Goal: Task Accomplishment & Management: Use online tool/utility

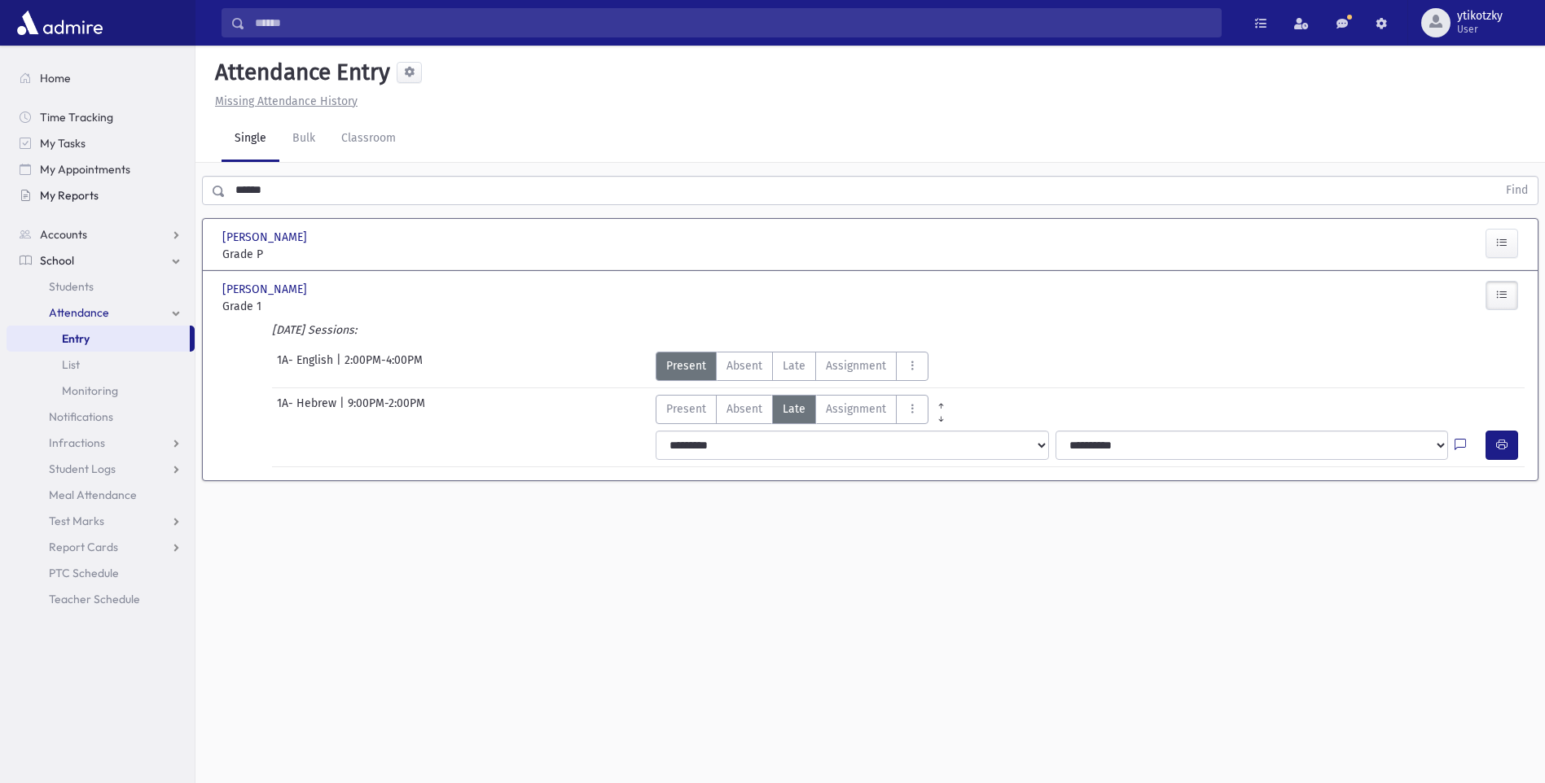
drag, startPoint x: 279, startPoint y: 200, endPoint x: 162, endPoint y: 197, distance: 116.5
click at [162, 197] on div "Search Results All Accounts" at bounding box center [772, 410] width 1545 height 820
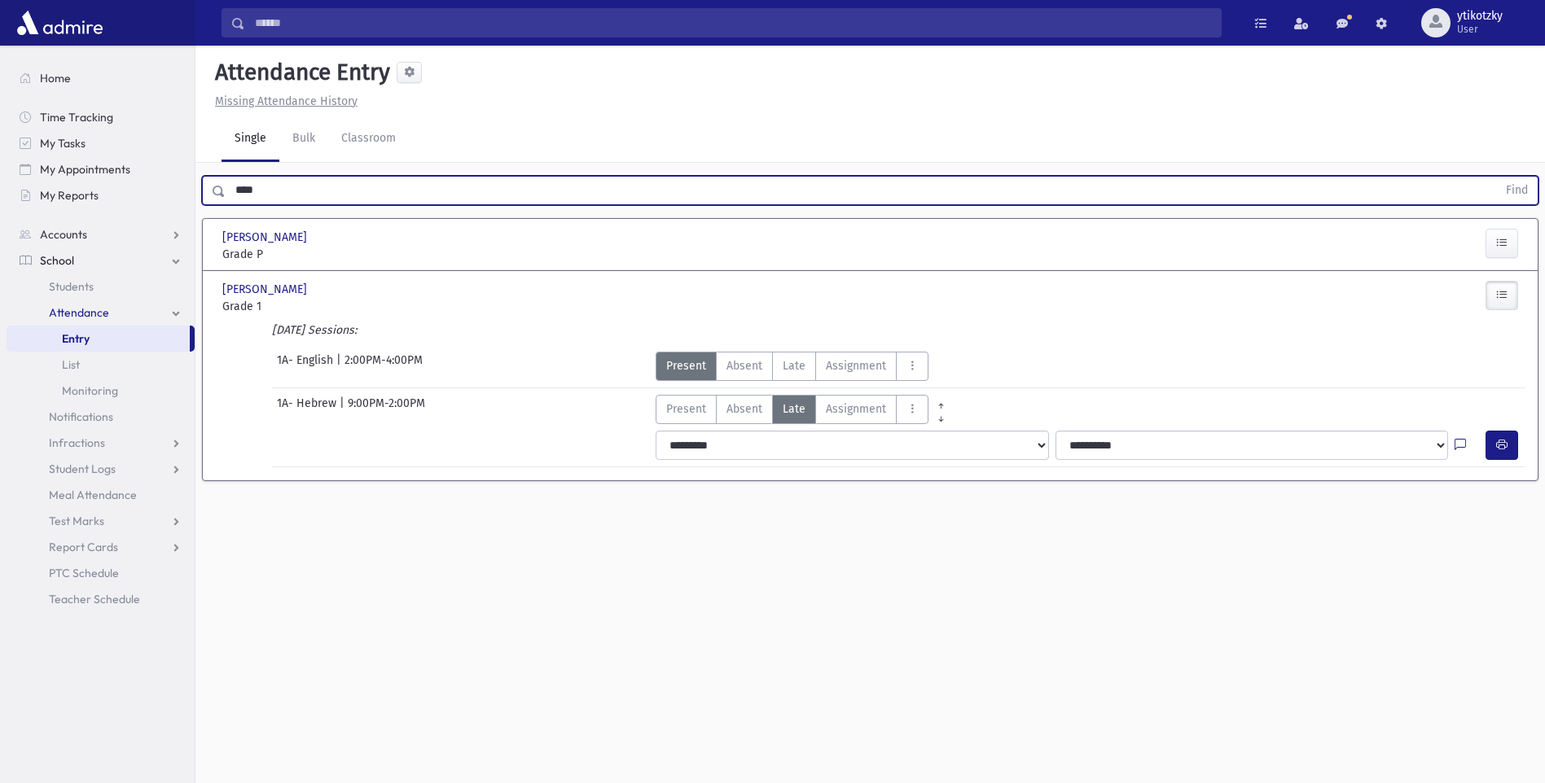
type input "****"
click at [1496, 177] on button "Find" at bounding box center [1517, 191] width 42 height 28
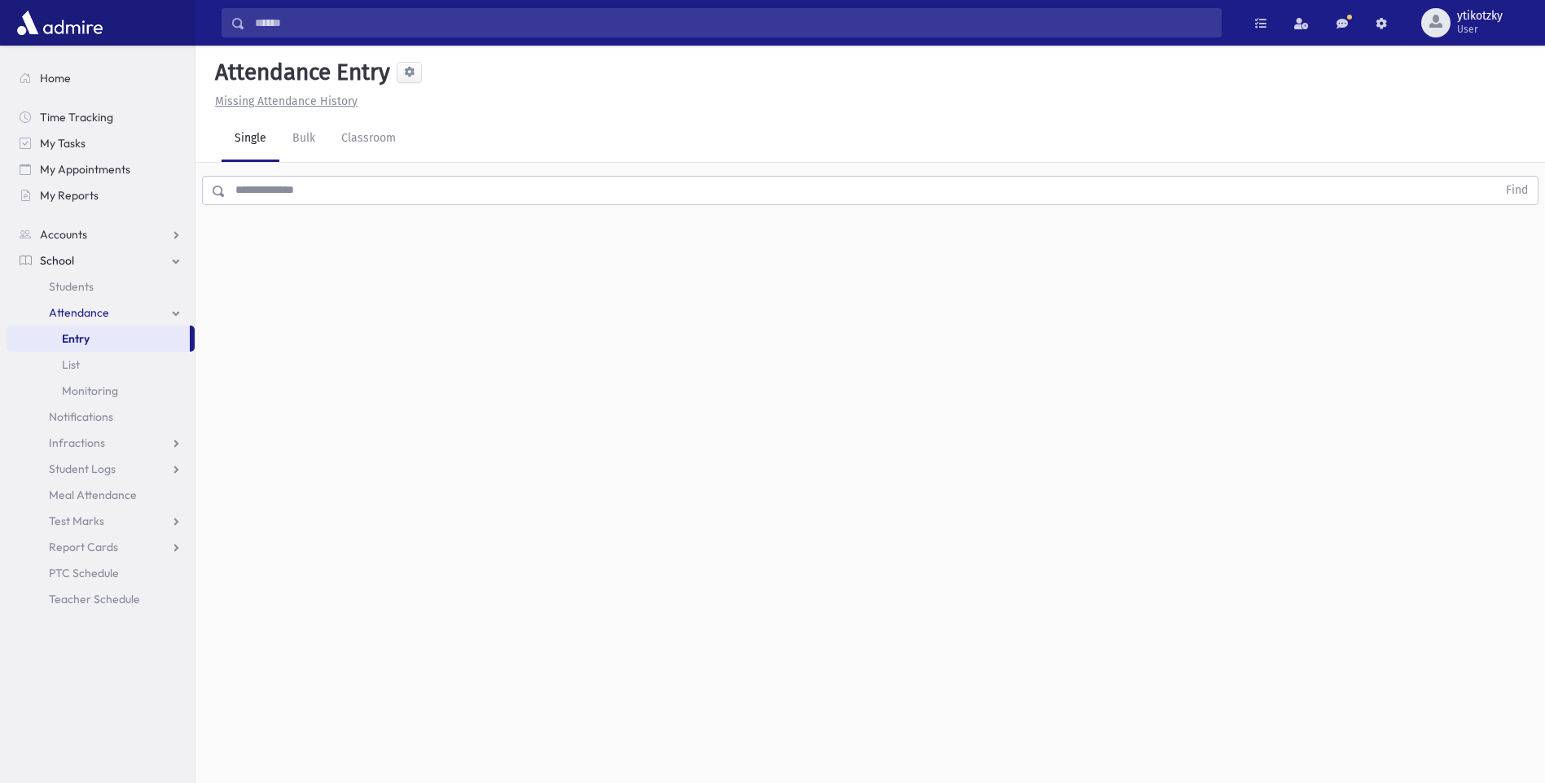
click at [358, 187] on input "text" at bounding box center [861, 190] width 1271 height 29
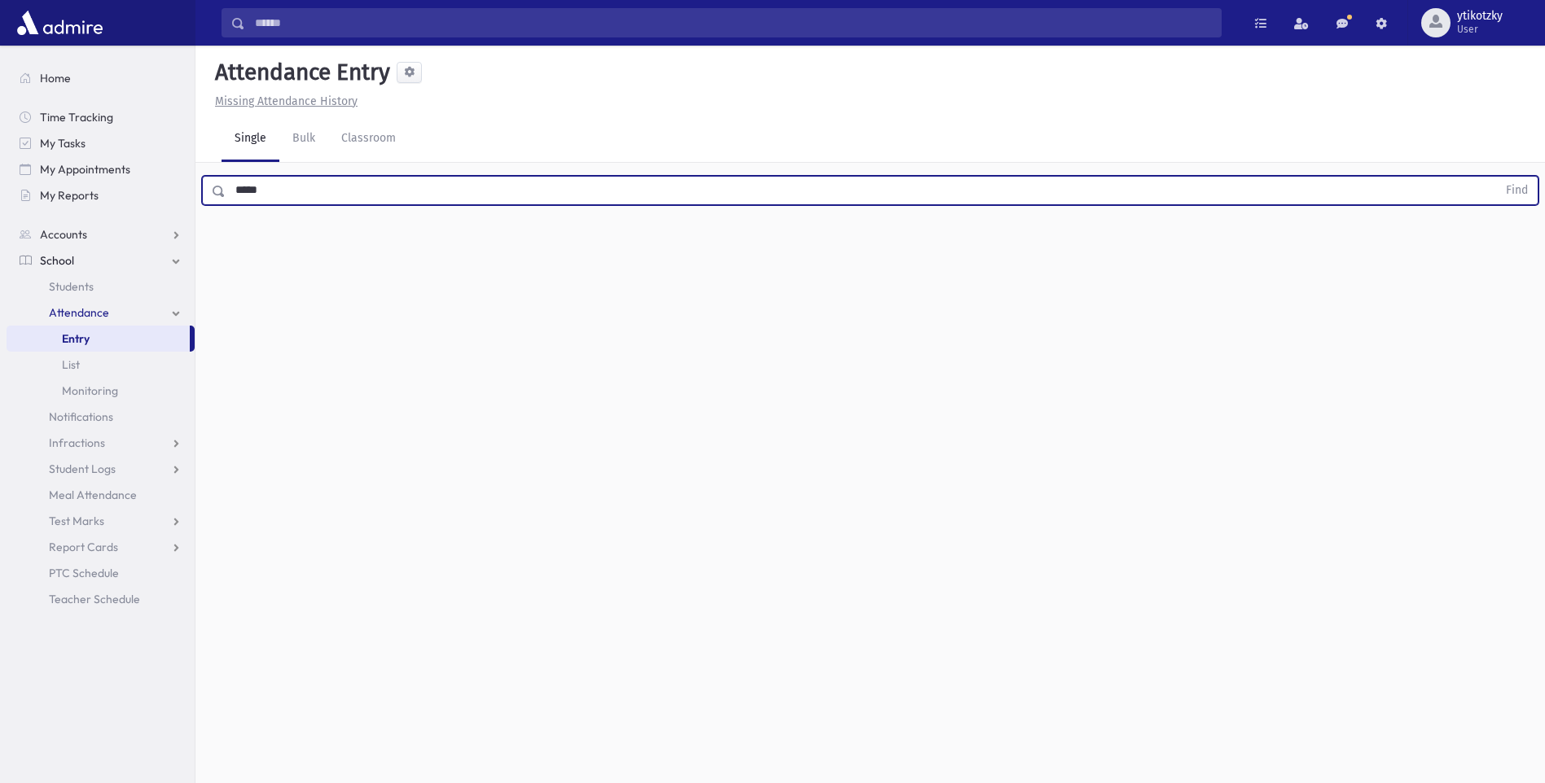
click at [1496, 177] on button "Find" at bounding box center [1517, 191] width 42 height 28
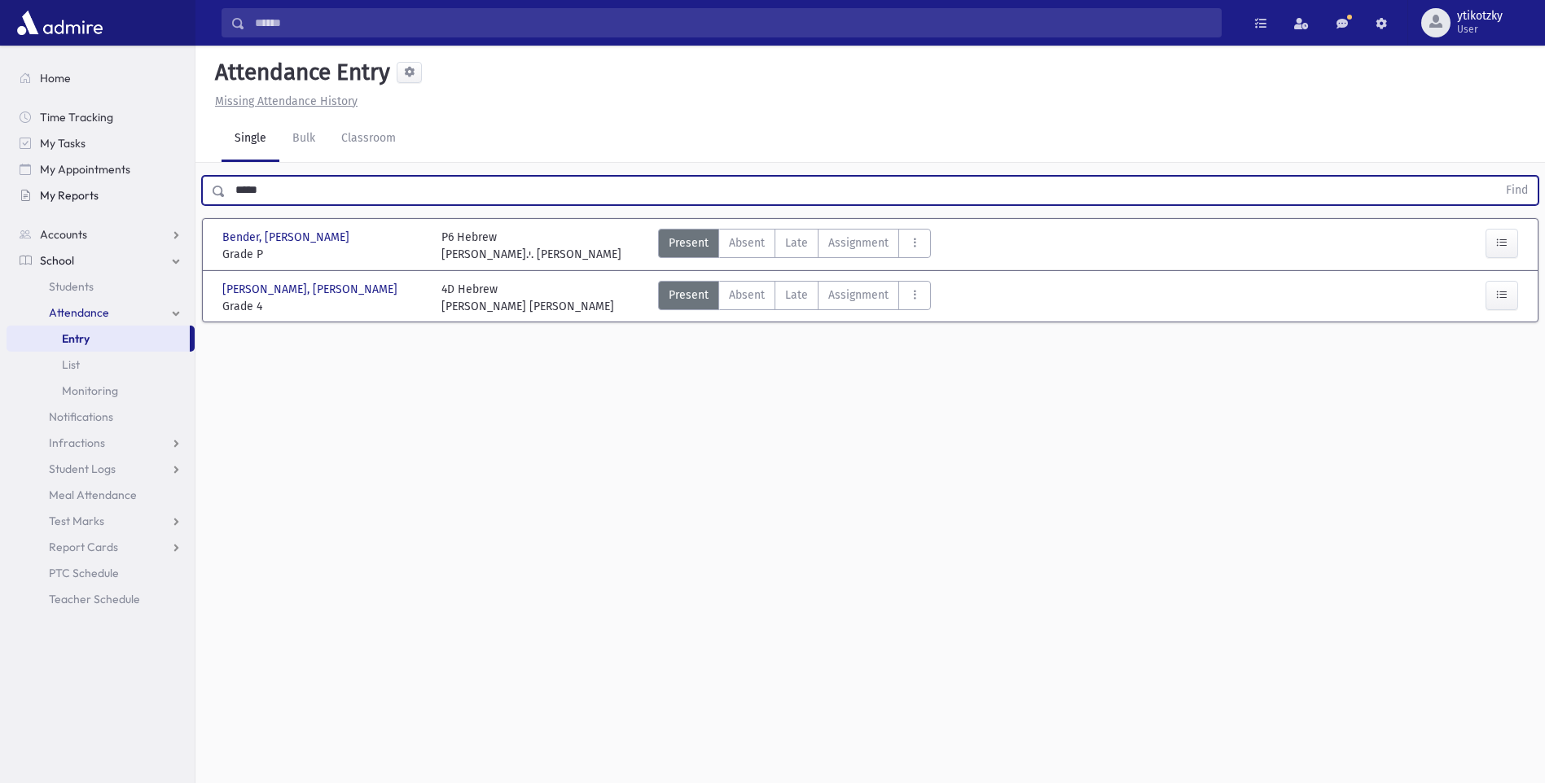
drag, startPoint x: 253, startPoint y: 186, endPoint x: 164, endPoint y: 187, distance: 89.6
click at [166, 186] on div "Search Results All Accounts" at bounding box center [772, 410] width 1545 height 820
type input "*****"
click at [1496, 177] on button "Find" at bounding box center [1517, 191] width 42 height 28
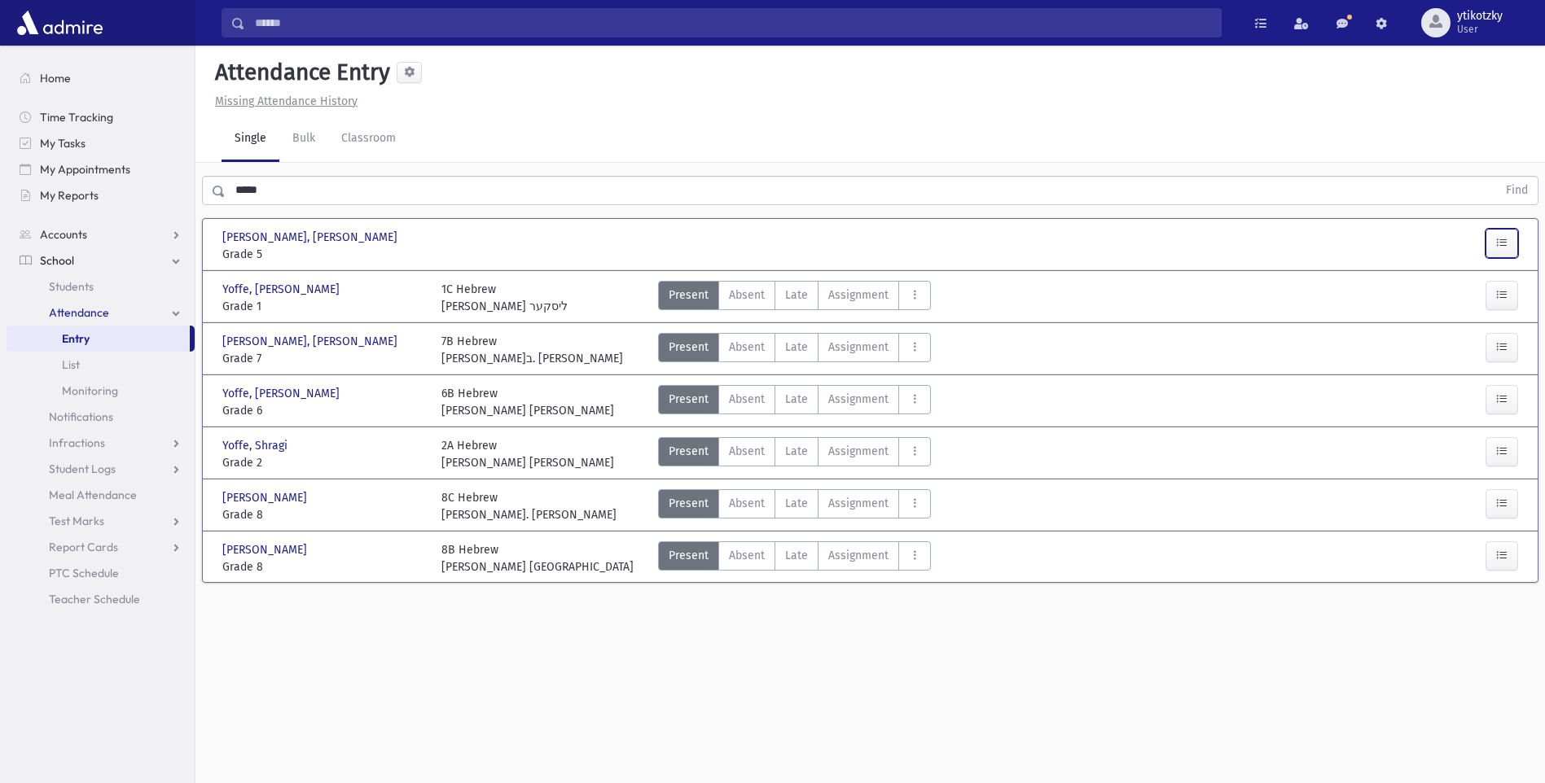
click at [1507, 249] on icon "button" at bounding box center [1501, 243] width 11 height 14
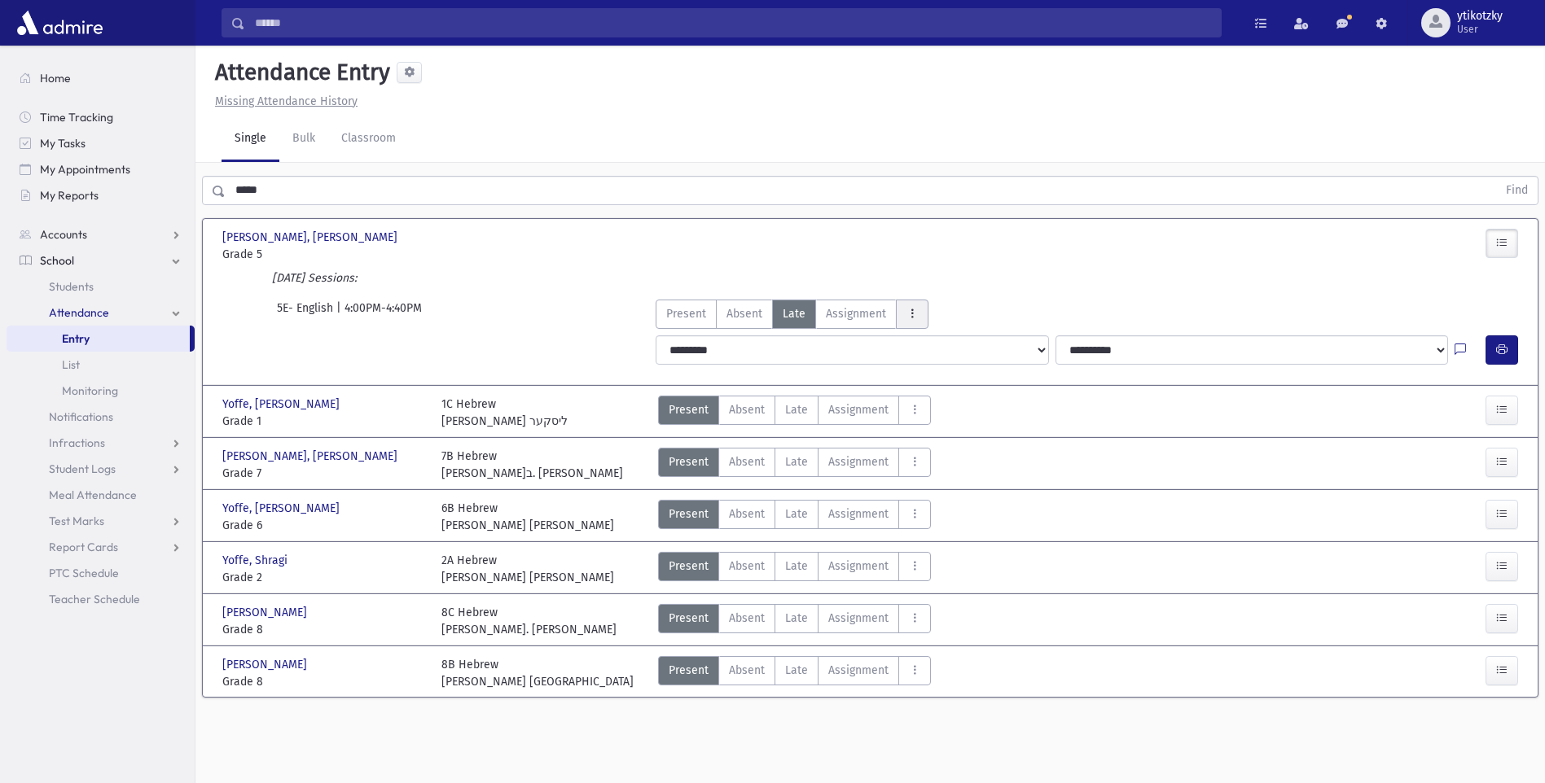
click at [907, 308] on icon "AttTypes" at bounding box center [911, 314] width 11 height 14
click at [924, 525] on class"] "late to class late to class" at bounding box center [971, 534] width 151 height 29
click at [1499, 346] on icon "button" at bounding box center [1501, 350] width 11 height 14
click at [1492, 341] on button "button" at bounding box center [1502, 350] width 33 height 29
